Goal: Task Accomplishment & Management: Use online tool/utility

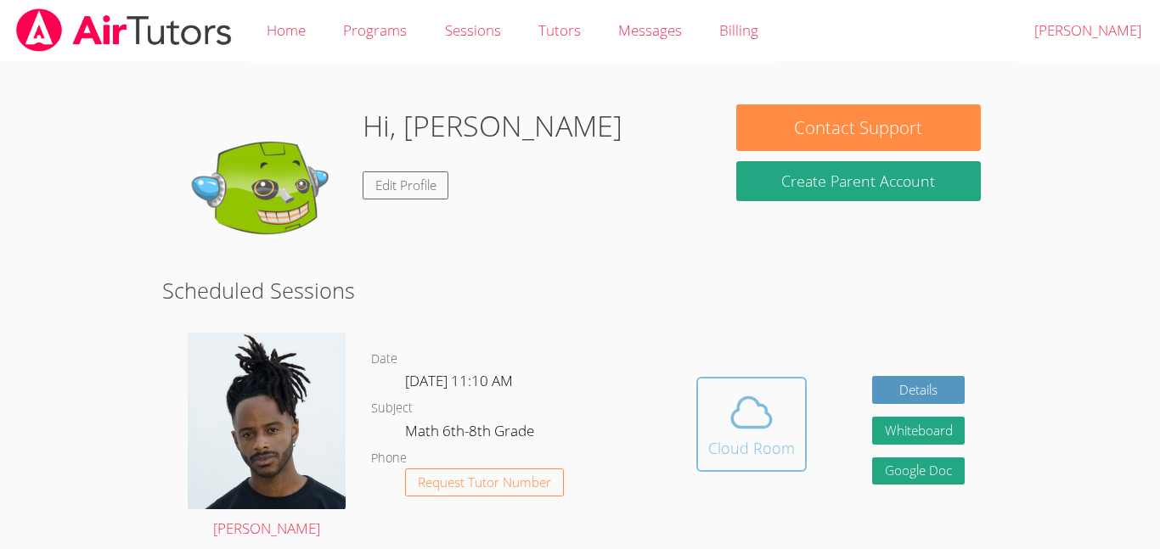
click at [757, 437] on div "Cloud Room" at bounding box center [751, 449] width 87 height 24
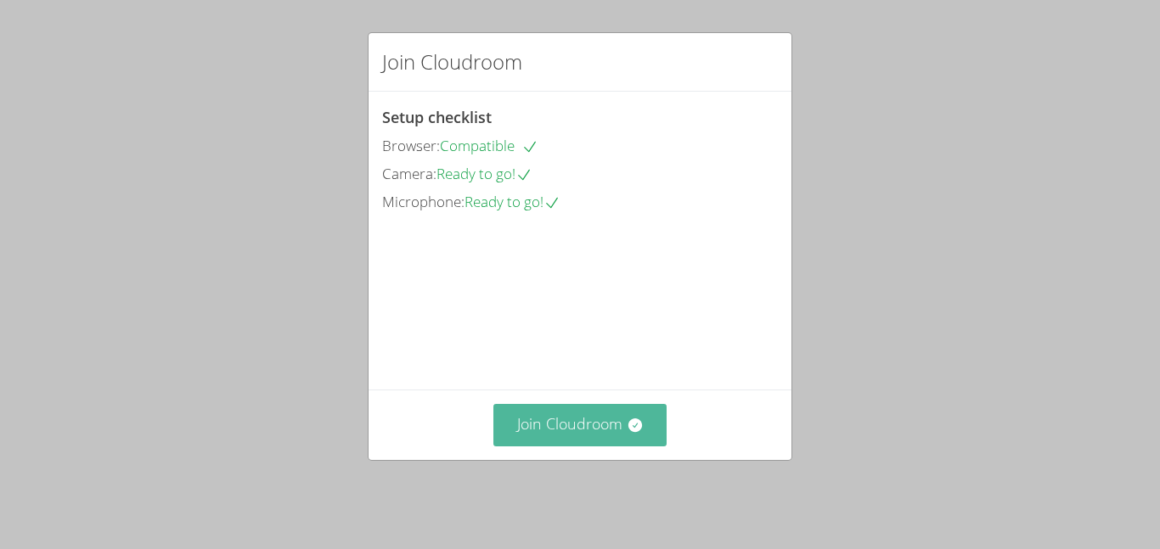
click at [617, 434] on button "Join Cloudroom" at bounding box center [580, 425] width 174 height 42
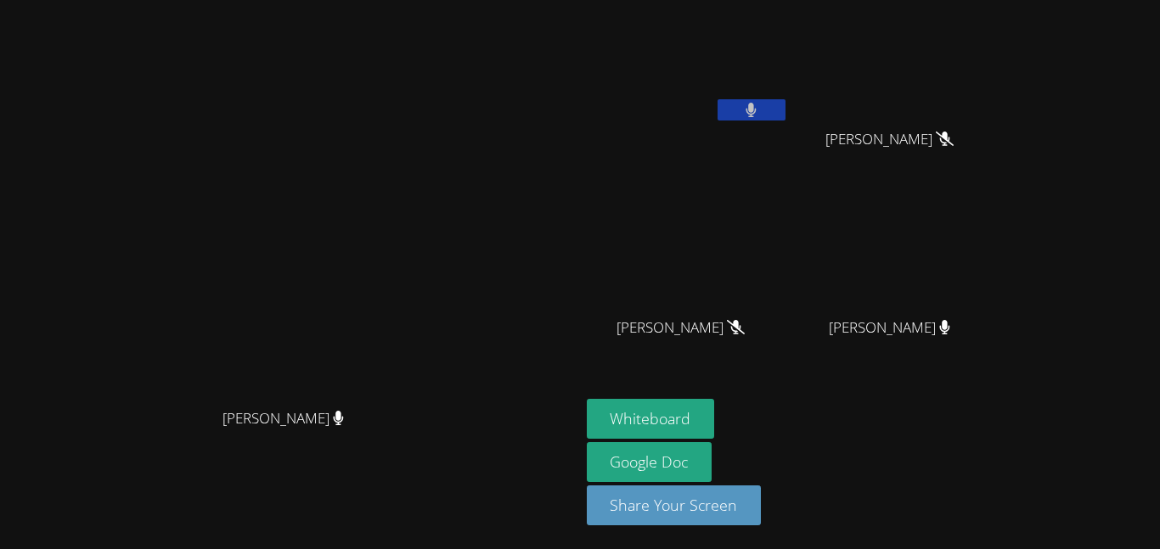
click at [786, 101] on button at bounding box center [752, 109] width 68 height 21
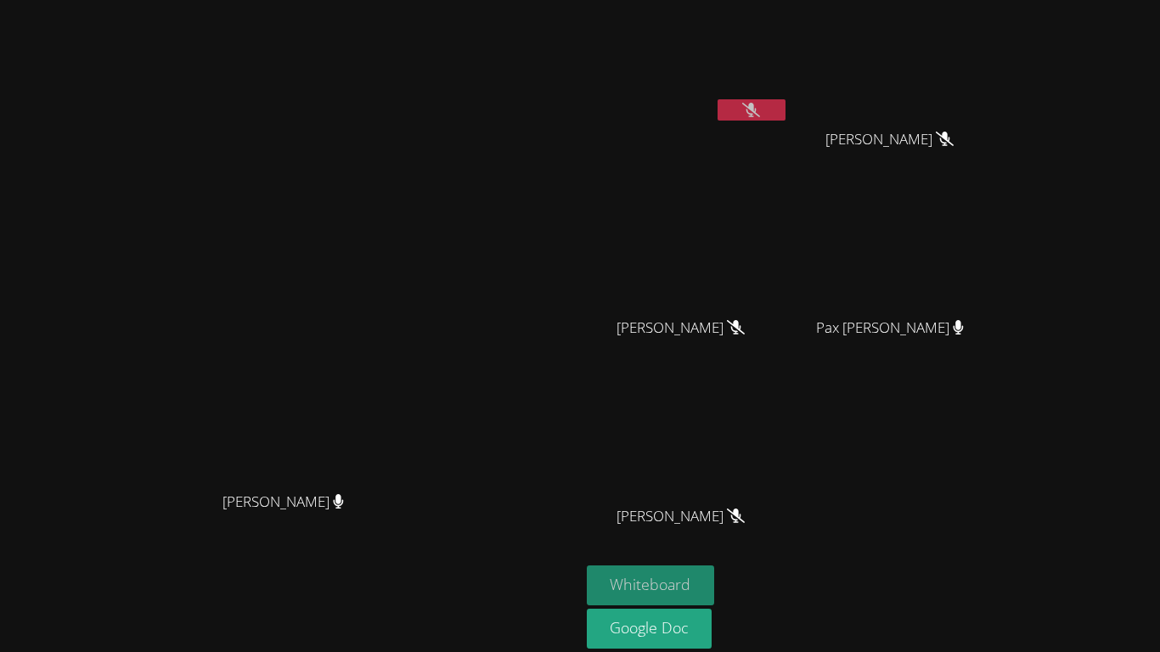
click at [715, 549] on button "Whiteboard" at bounding box center [651, 586] width 128 height 40
click at [277, 230] on video at bounding box center [289, 324] width 255 height 318
